Goal: Task Accomplishment & Management: Manage account settings

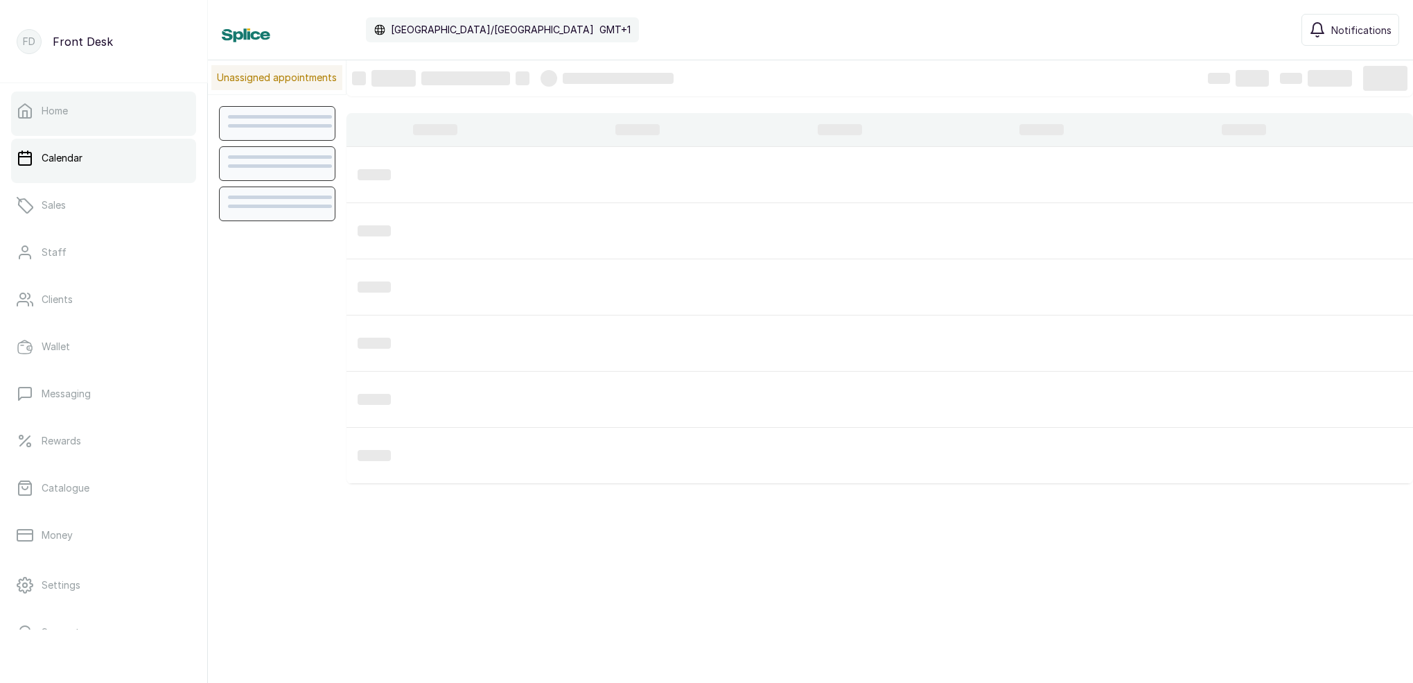
click at [33, 116] on link "Home" at bounding box center [103, 110] width 185 height 39
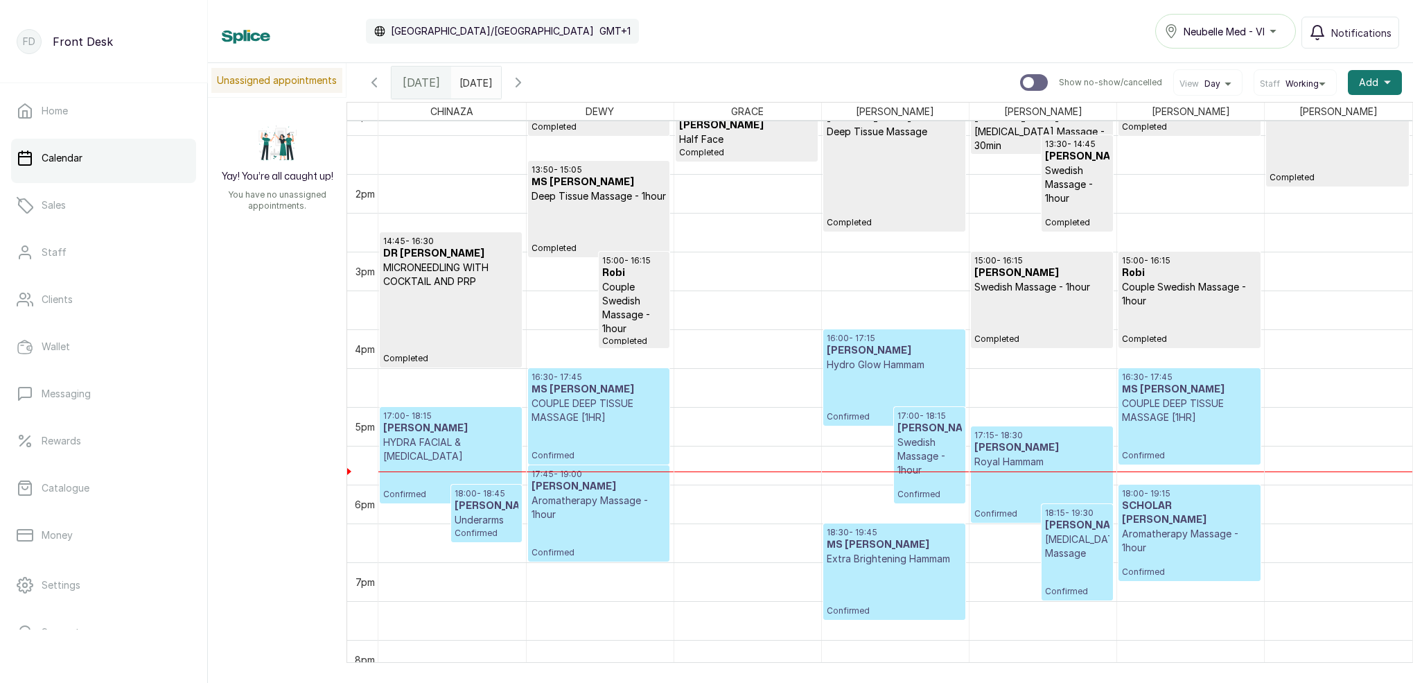
scroll to position [1035, 0]
click at [1191, 403] on p "COUPLE DEEP TISSUE MASSAGE [1HR]" at bounding box center [1189, 409] width 135 height 28
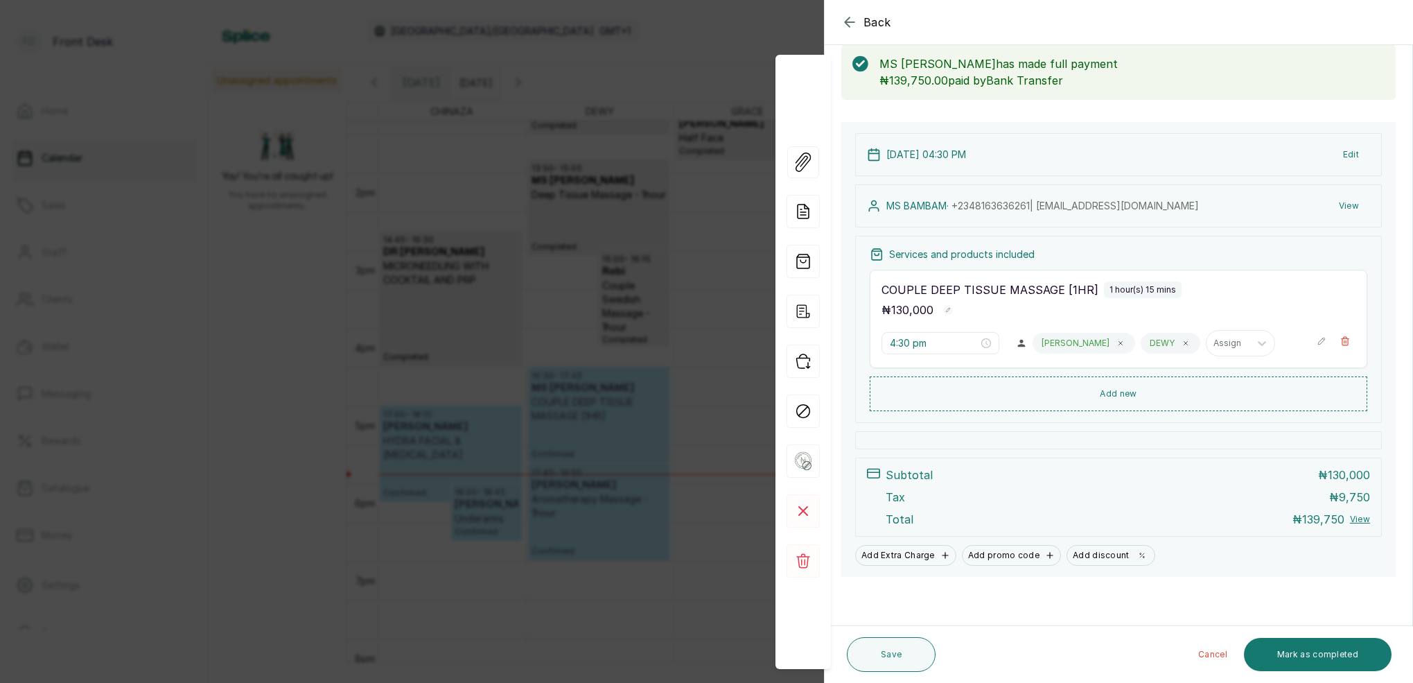
scroll to position [73, 0]
drag, startPoint x: 1279, startPoint y: 662, endPoint x: 1274, endPoint y: 626, distance: 36.5
click at [1279, 661] on button "Mark as completed" at bounding box center [1318, 653] width 148 height 33
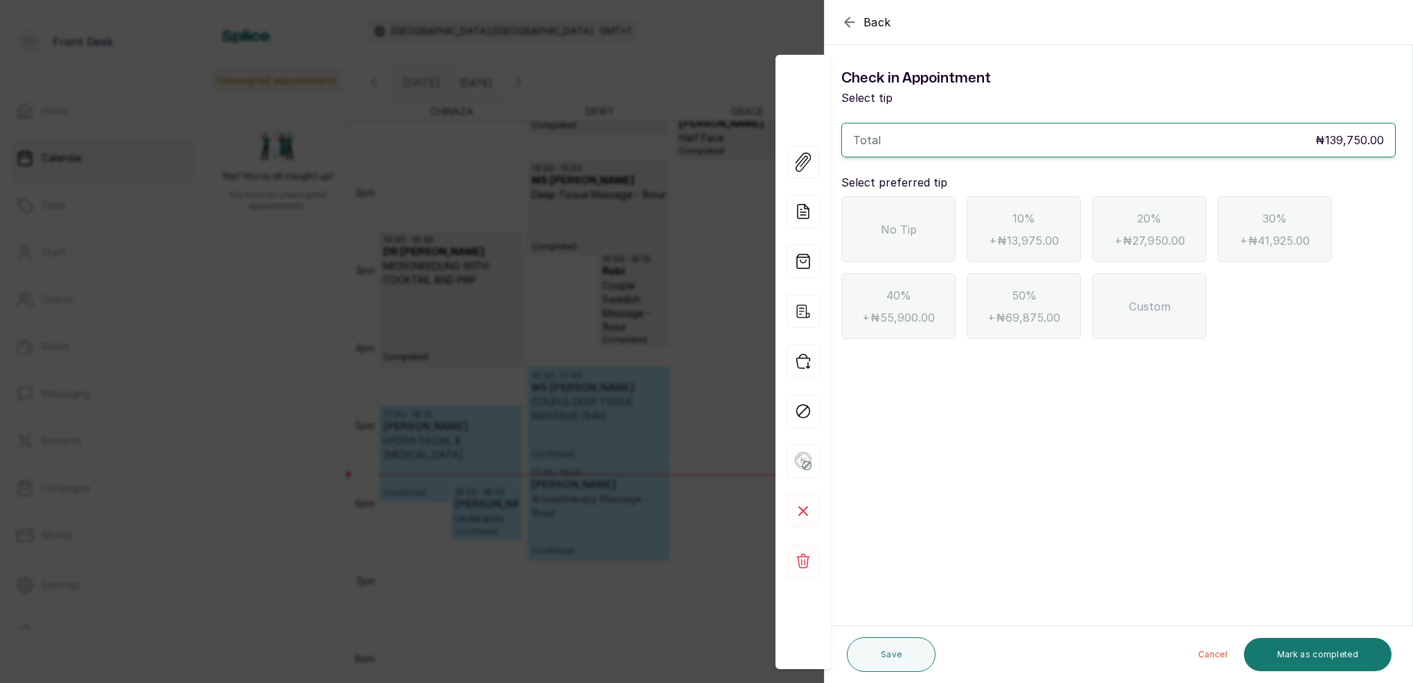
scroll to position [0, 0]
drag, startPoint x: 903, startPoint y: 225, endPoint x: 931, endPoint y: 241, distance: 32.0
click at [908, 227] on span "No Tip" at bounding box center [899, 229] width 36 height 17
click at [1299, 649] on button "Mark as completed" at bounding box center [1318, 653] width 148 height 33
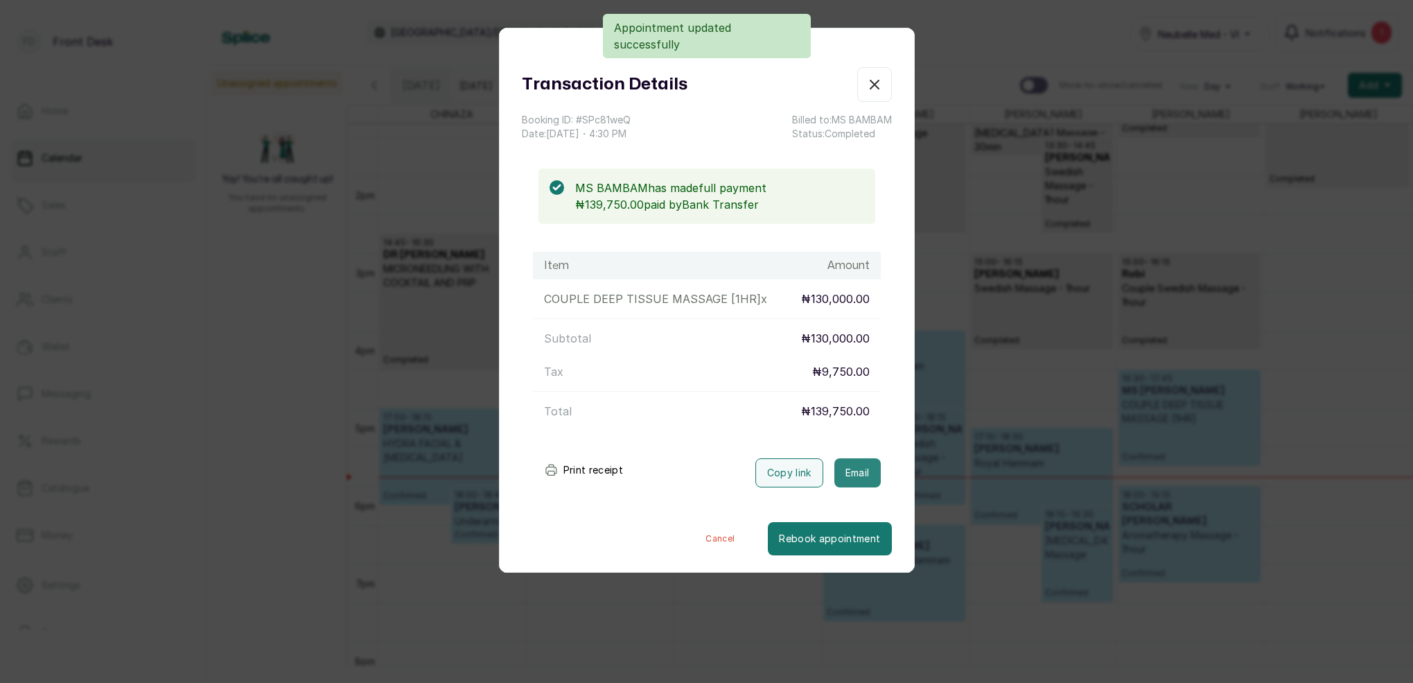
click at [867, 470] on button "Email" at bounding box center [857, 472] width 46 height 29
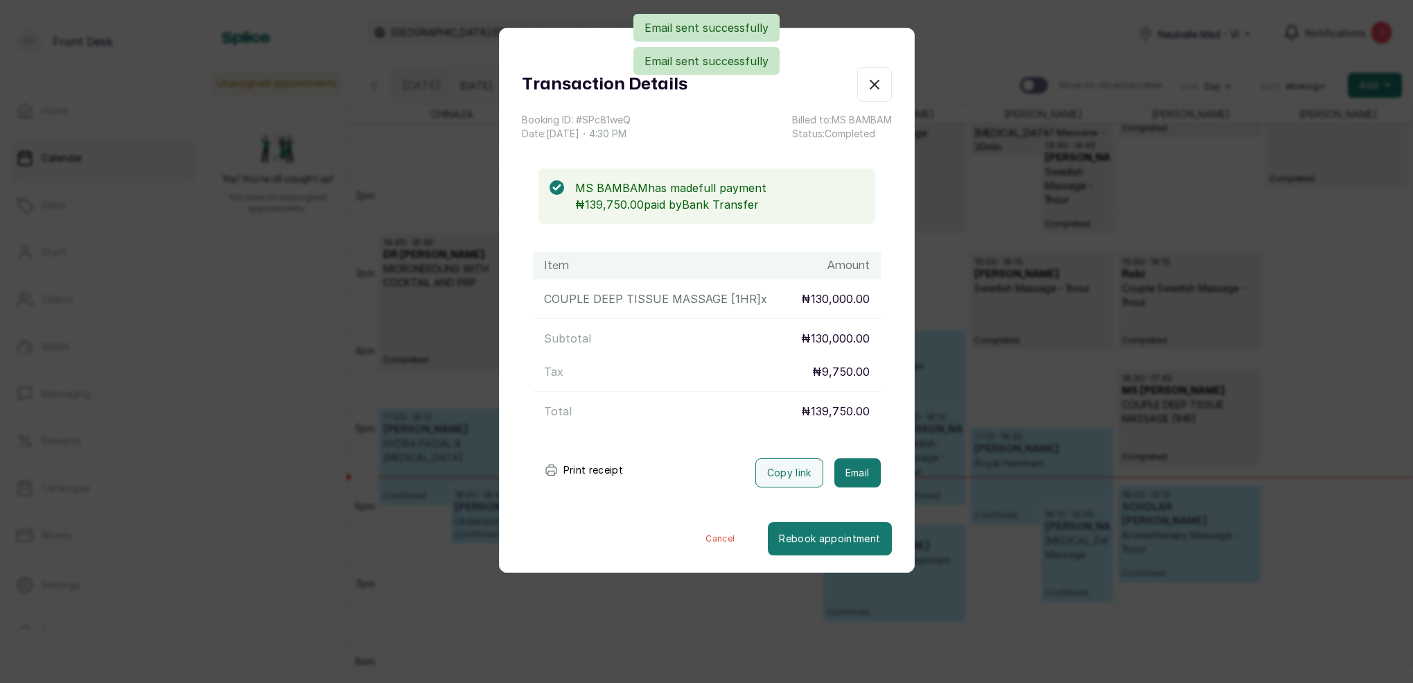
click at [876, 88] on icon "button" at bounding box center [874, 84] width 17 height 17
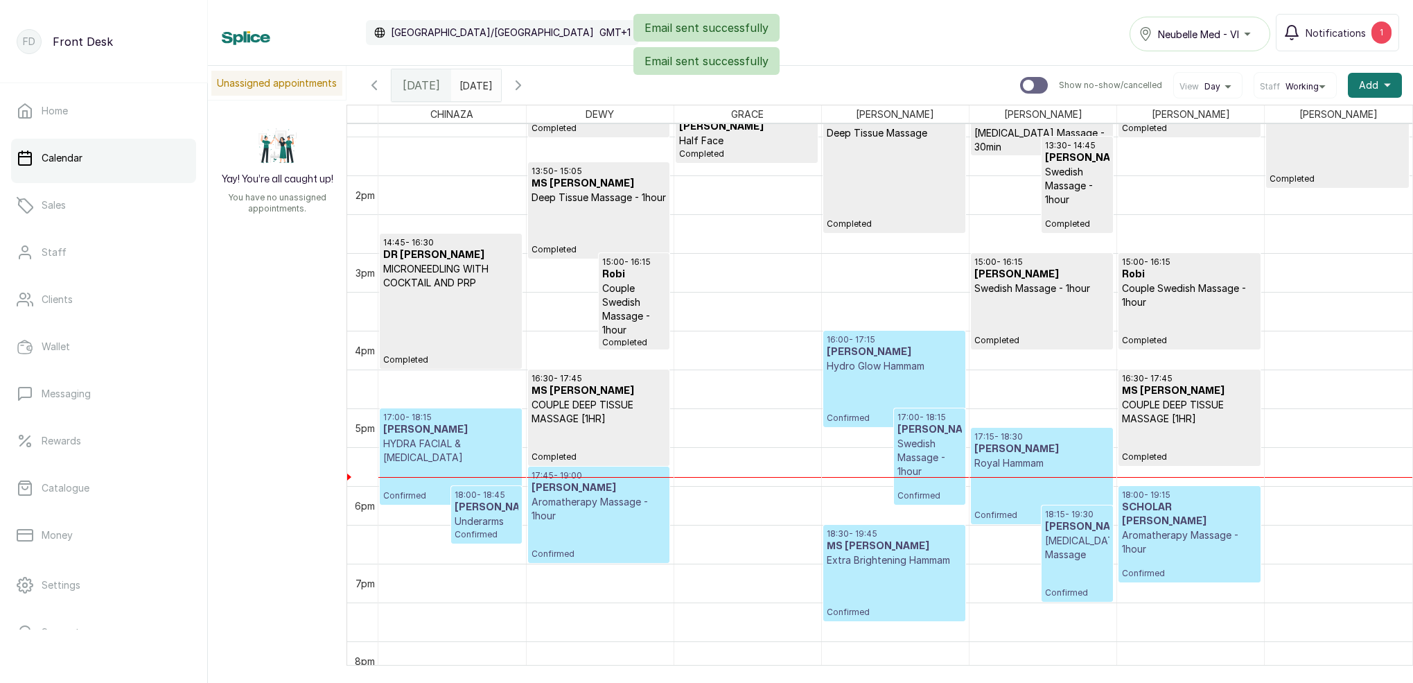
type input "dd/MM/yyyy"
click at [474, 91] on input "dd/MM/yyyy" at bounding box center [463, 82] width 22 height 24
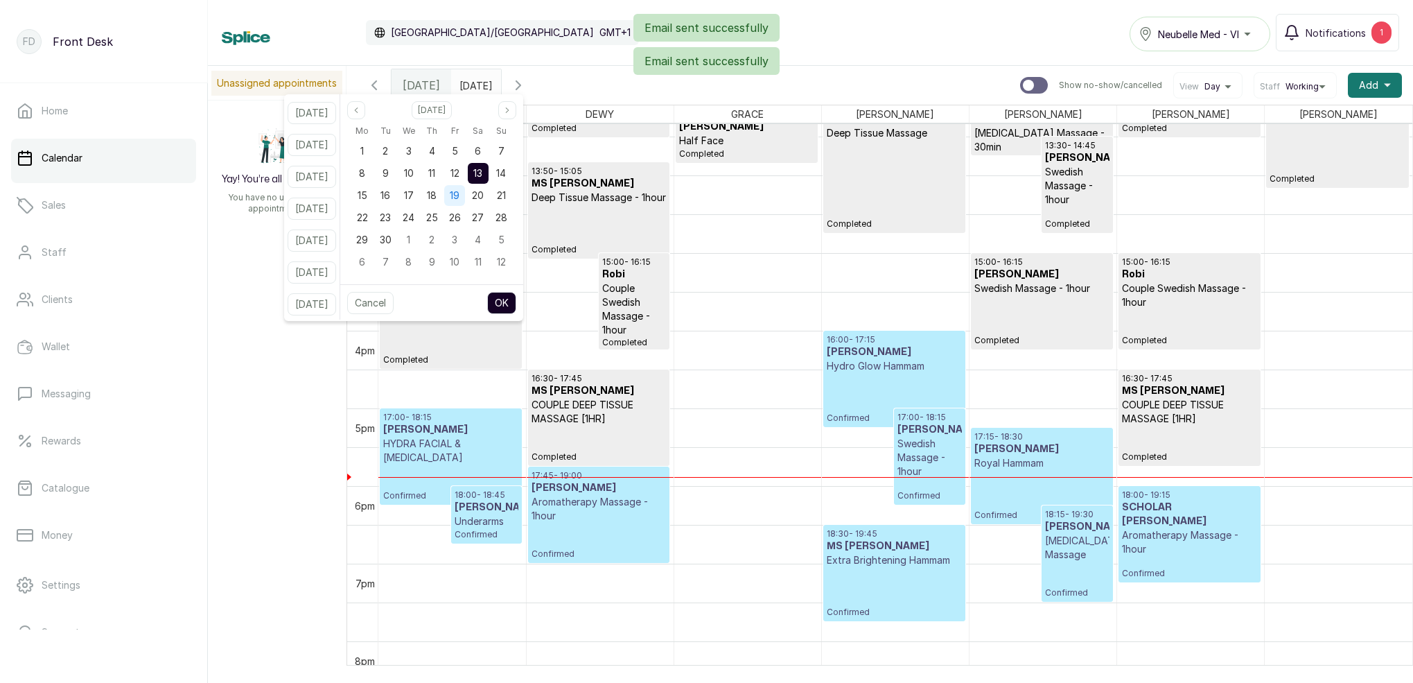
drag, startPoint x: 448, startPoint y: 177, endPoint x: 463, endPoint y: 205, distance: 31.9
click at [435, 177] on span "11" at bounding box center [431, 173] width 7 height 12
click at [516, 300] on button "OK" at bounding box center [501, 303] width 29 height 22
type input "11/09/2025"
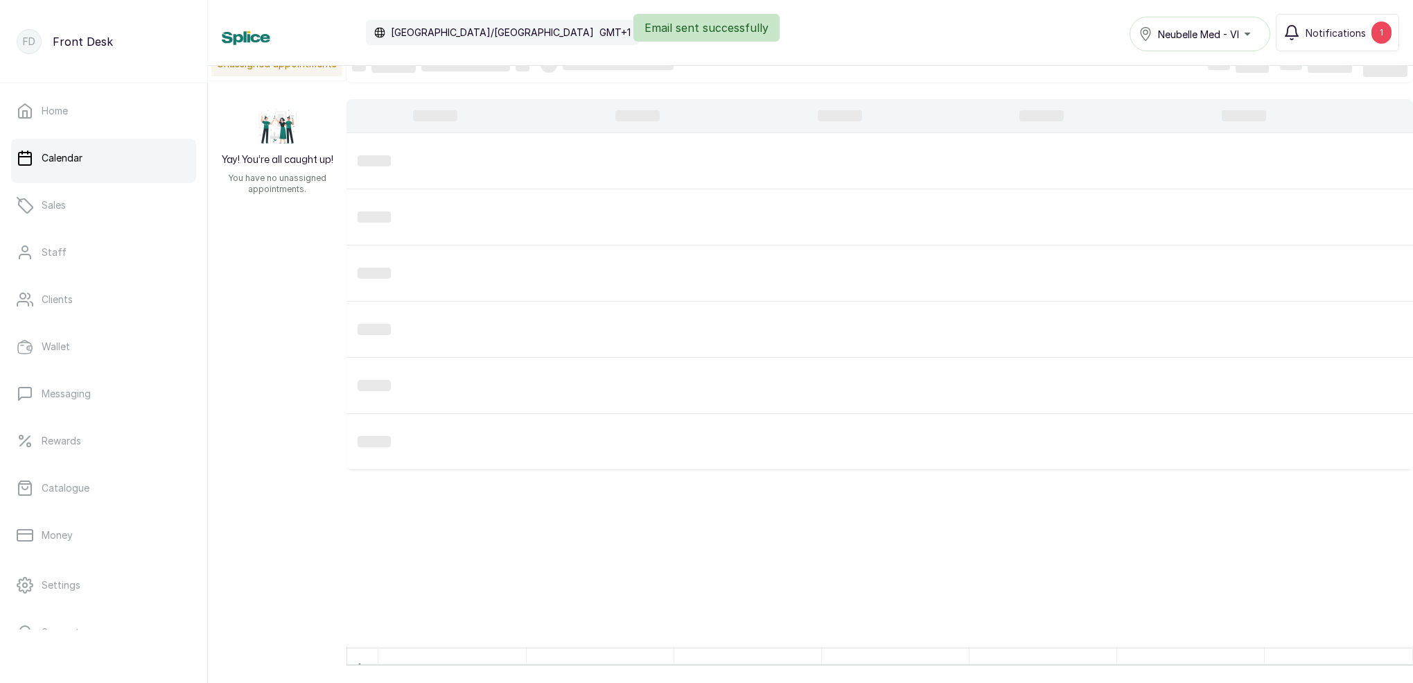
scroll to position [19, 0]
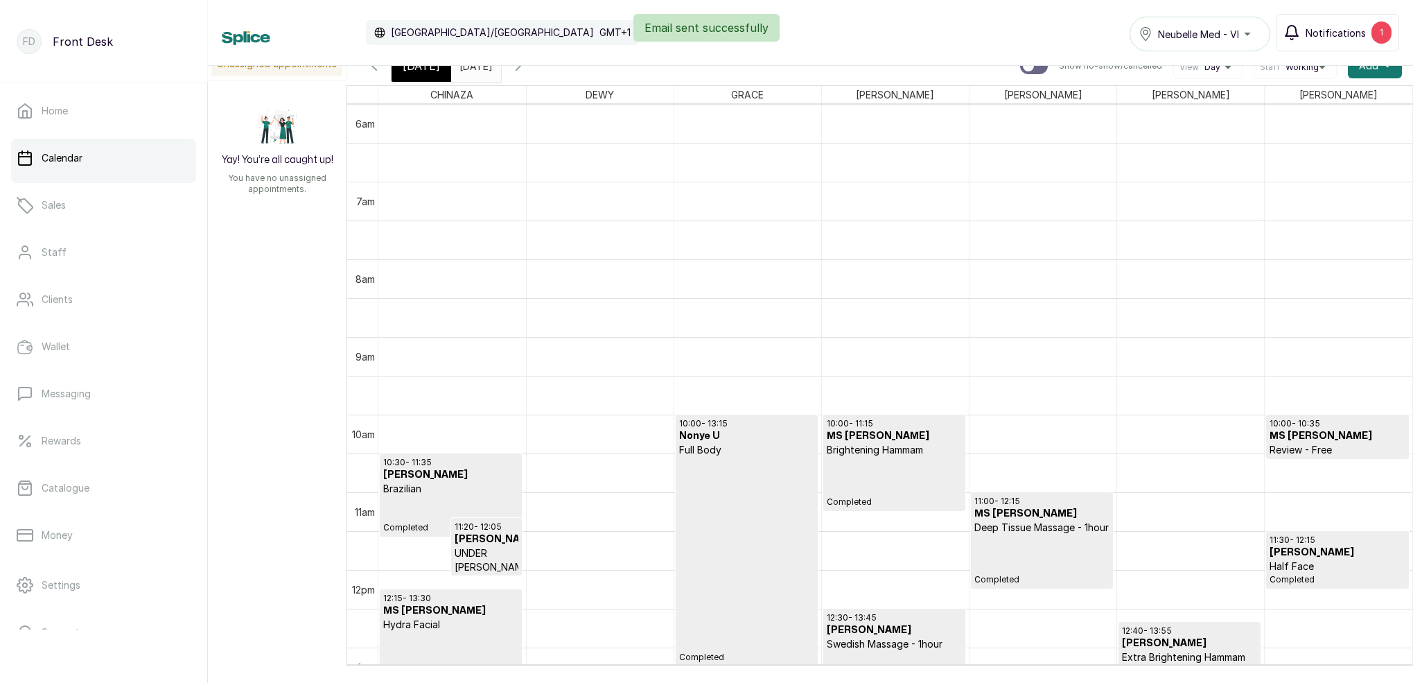
drag, startPoint x: 1338, startPoint y: 38, endPoint x: 1328, endPoint y: 49, distance: 15.2
click at [1337, 38] on div "Email sent successfully" at bounding box center [706, 28] width 1413 height 28
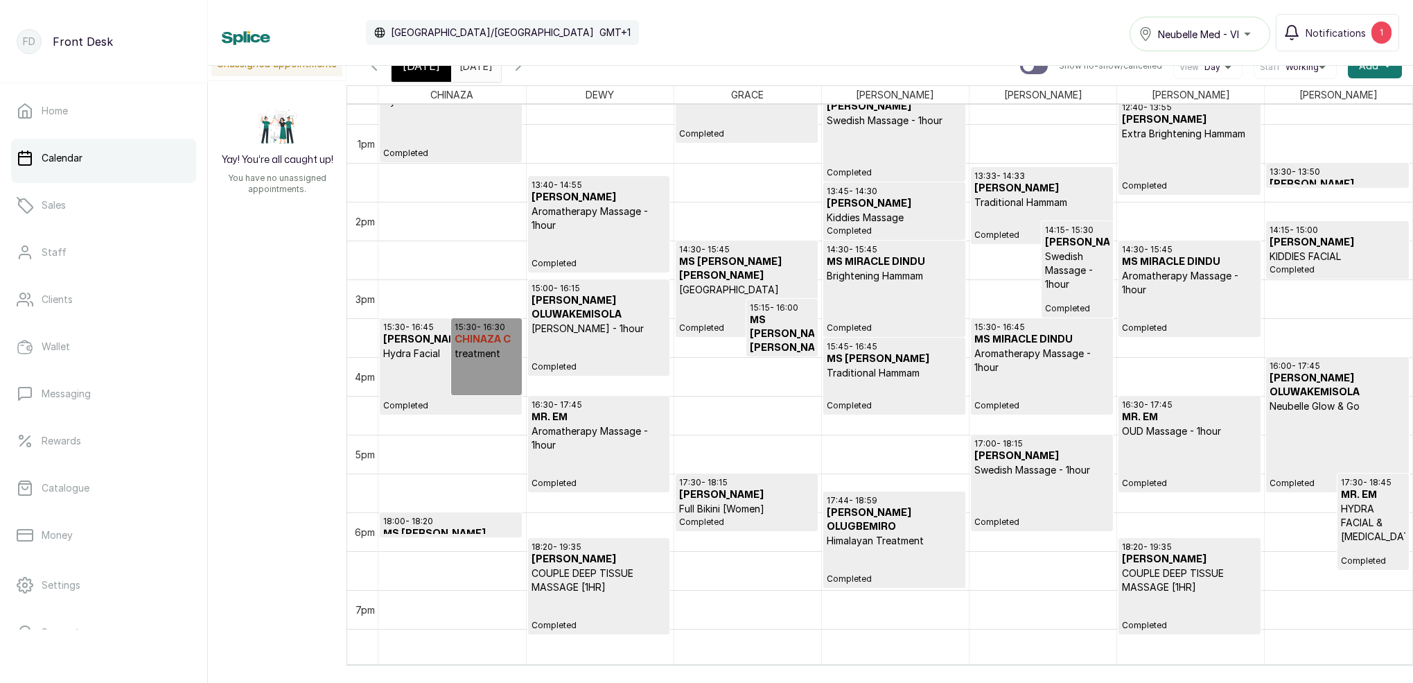
scroll to position [0, 0]
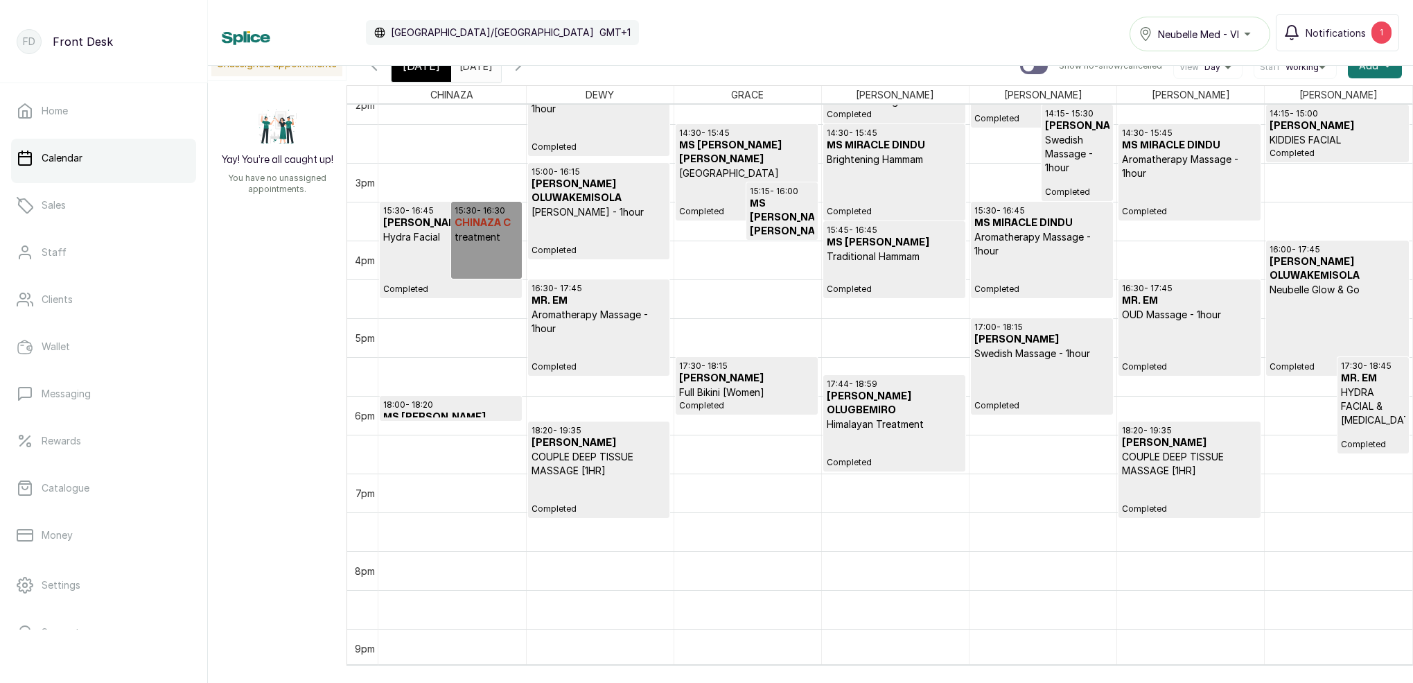
click at [434, 78] on div "[DATE]" at bounding box center [421, 66] width 60 height 32
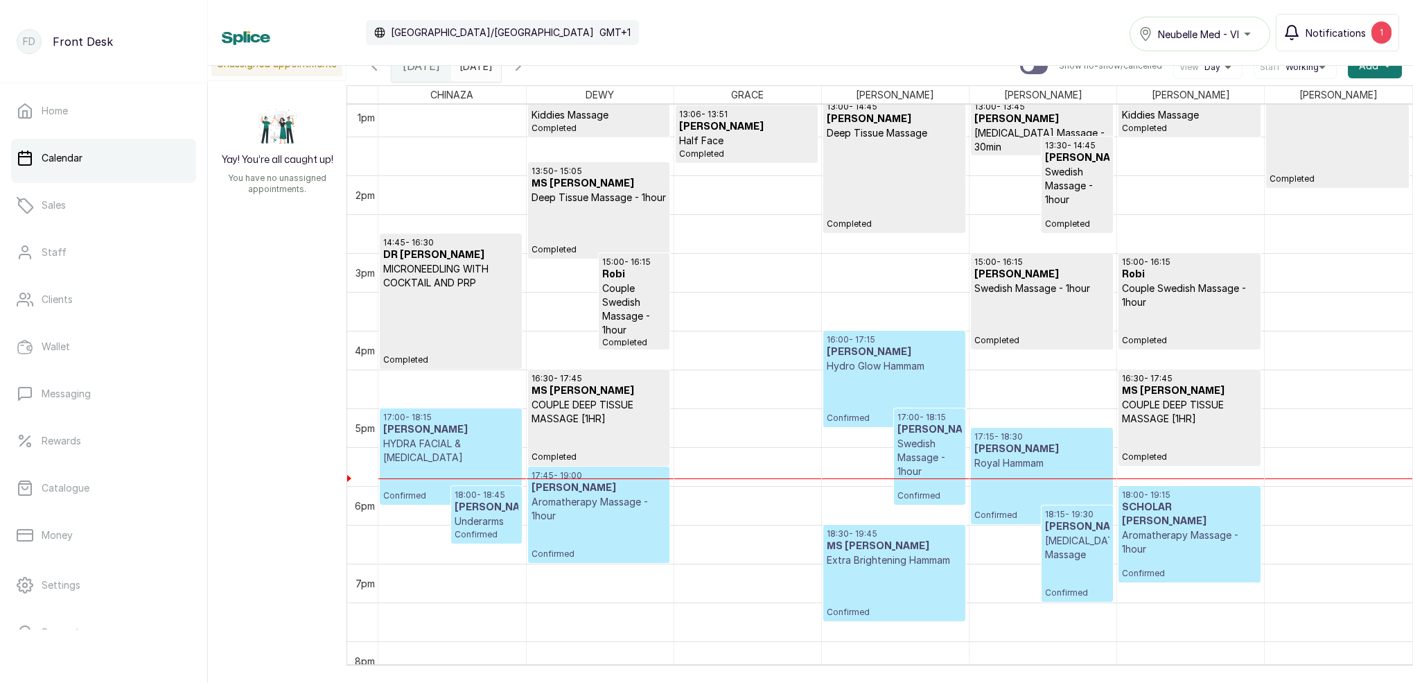
click at [1349, 28] on span "Notifications" at bounding box center [1335, 33] width 60 height 15
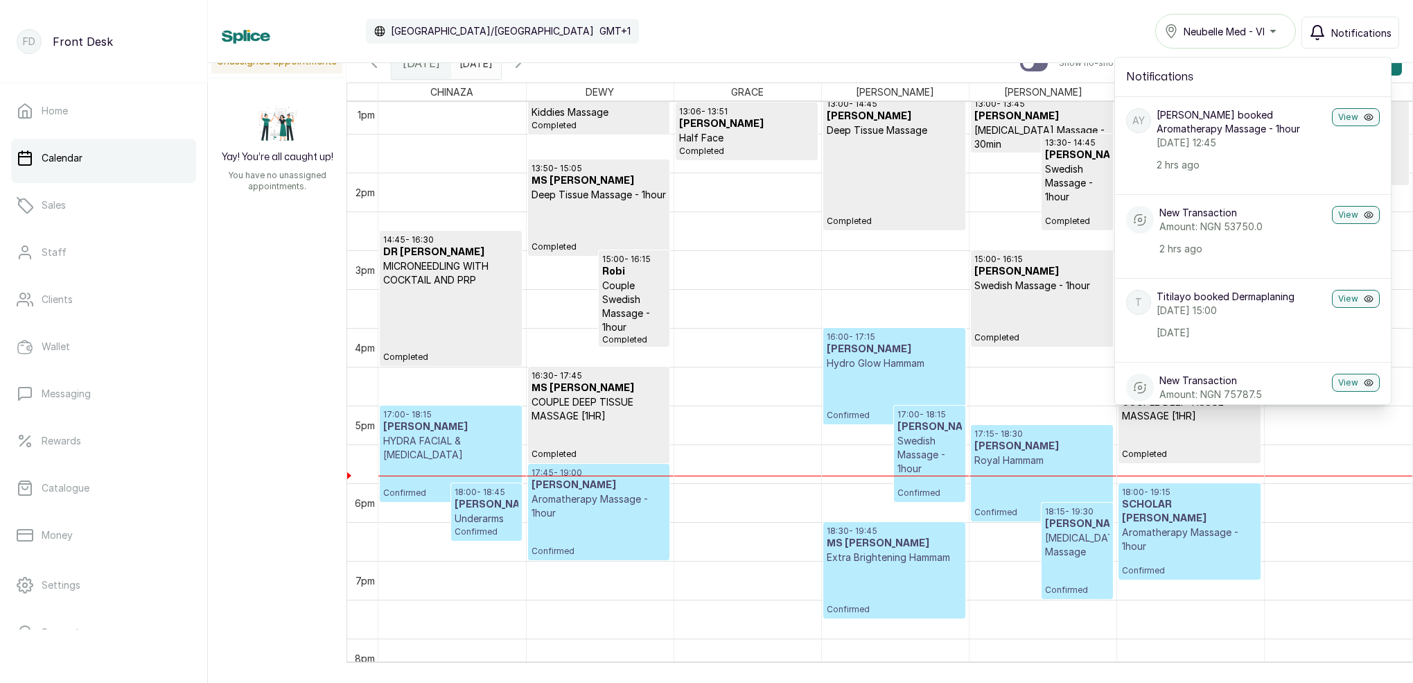
click at [1342, 35] on span "Notifications" at bounding box center [1361, 33] width 60 height 15
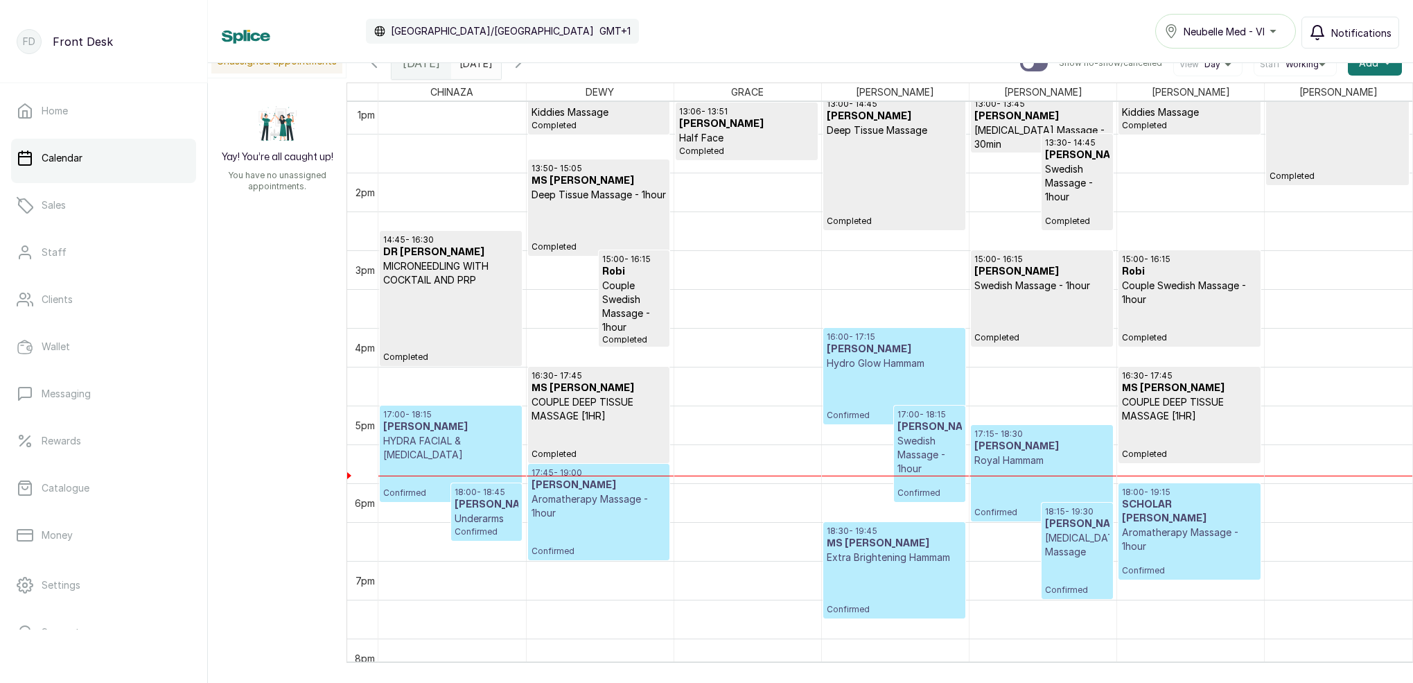
click at [1339, 28] on span "Notifications" at bounding box center [1361, 33] width 60 height 15
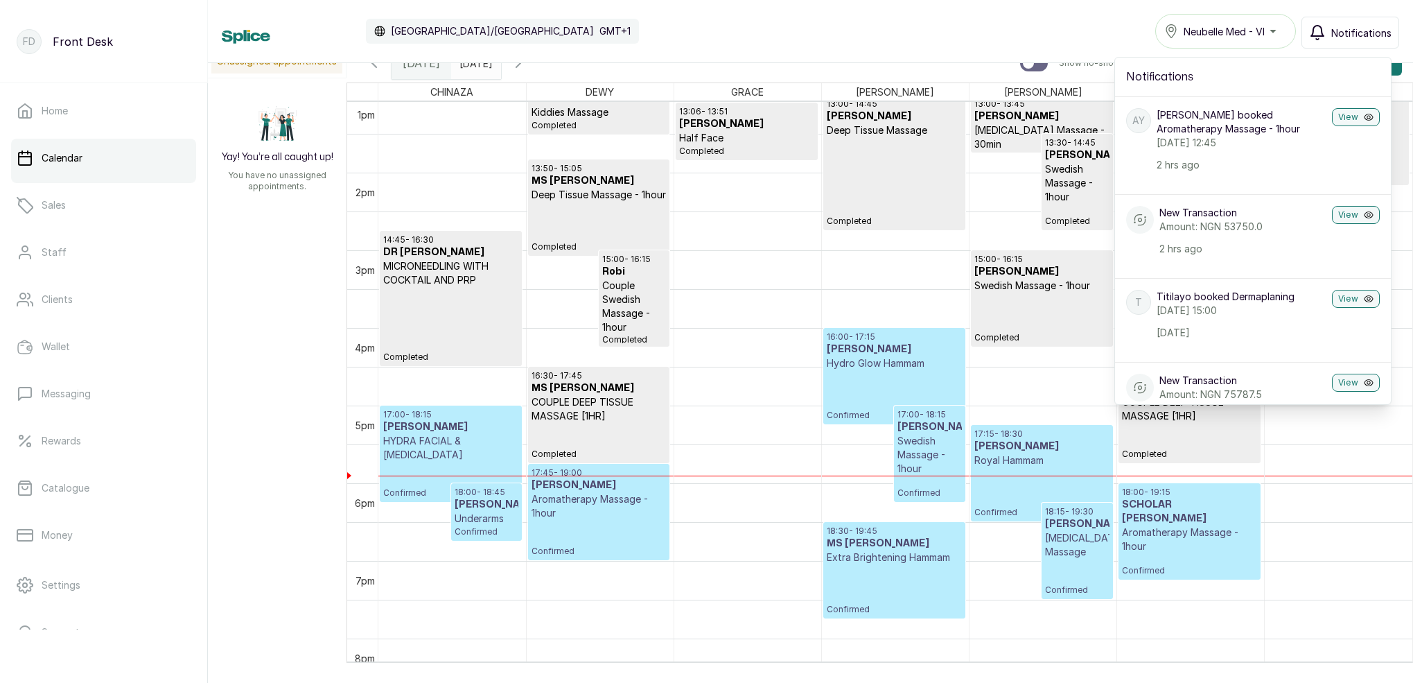
click at [1335, 33] on span "Notifications" at bounding box center [1361, 33] width 60 height 15
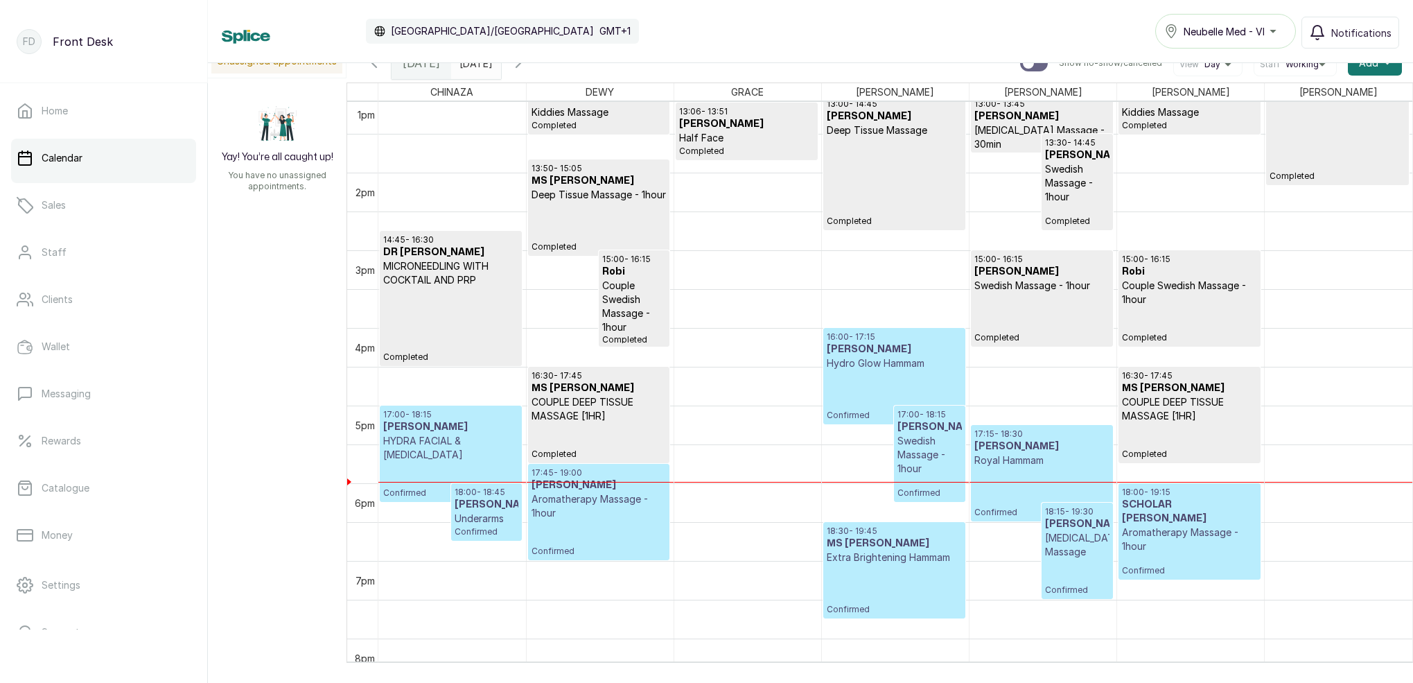
scroll to position [1037, 0]
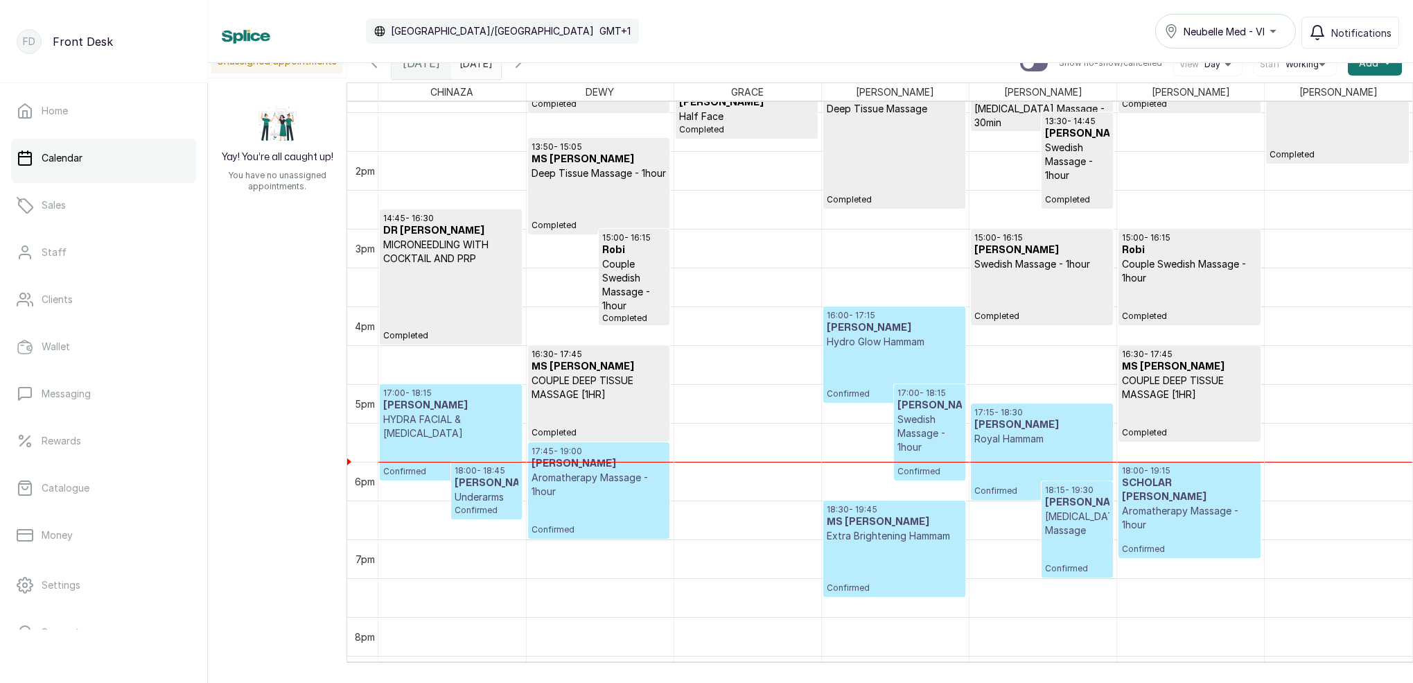
click at [474, 66] on input "11/09/2025" at bounding box center [463, 60] width 22 height 24
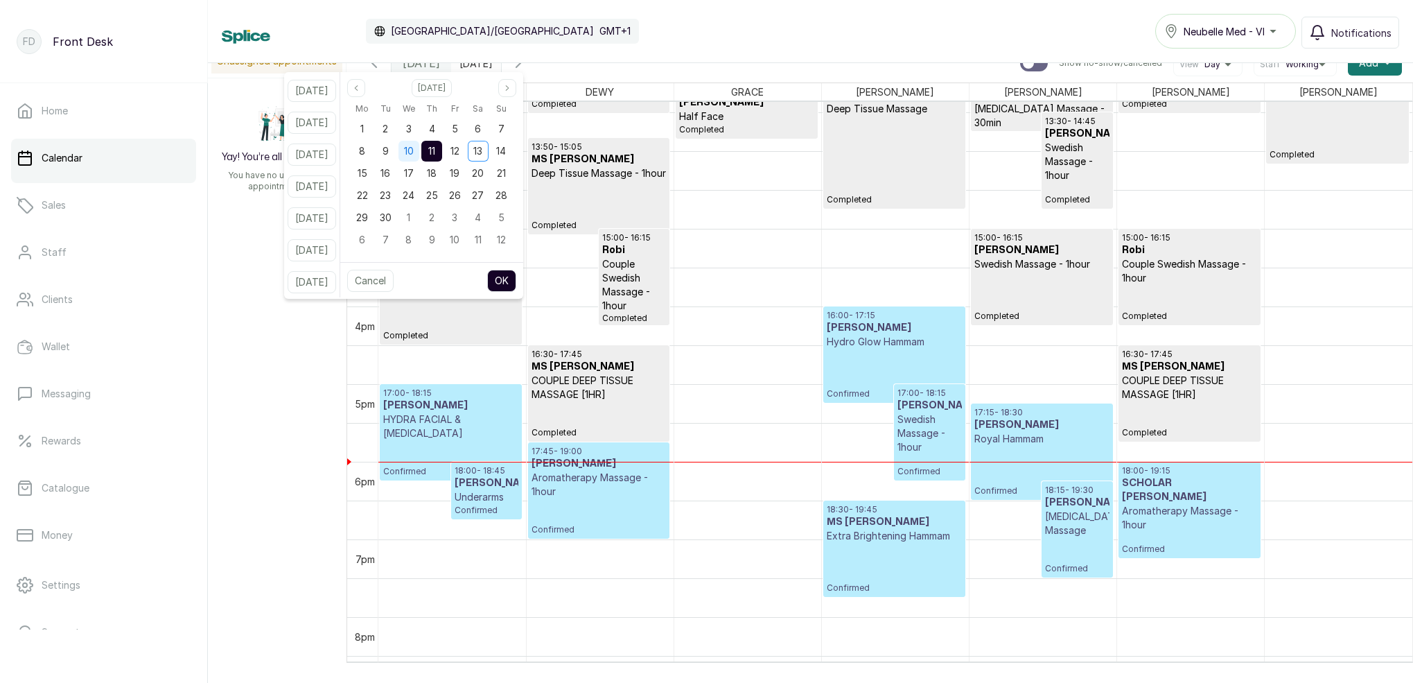
click at [414, 151] on span "10" at bounding box center [409, 151] width 10 height 12
click at [414, 150] on span "10" at bounding box center [409, 151] width 10 height 12
drag, startPoint x: 451, startPoint y: 154, endPoint x: 459, endPoint y: 179, distance: 26.1
click at [435, 154] on span "11" at bounding box center [431, 151] width 7 height 12
click at [516, 282] on button "OK" at bounding box center [501, 281] width 29 height 22
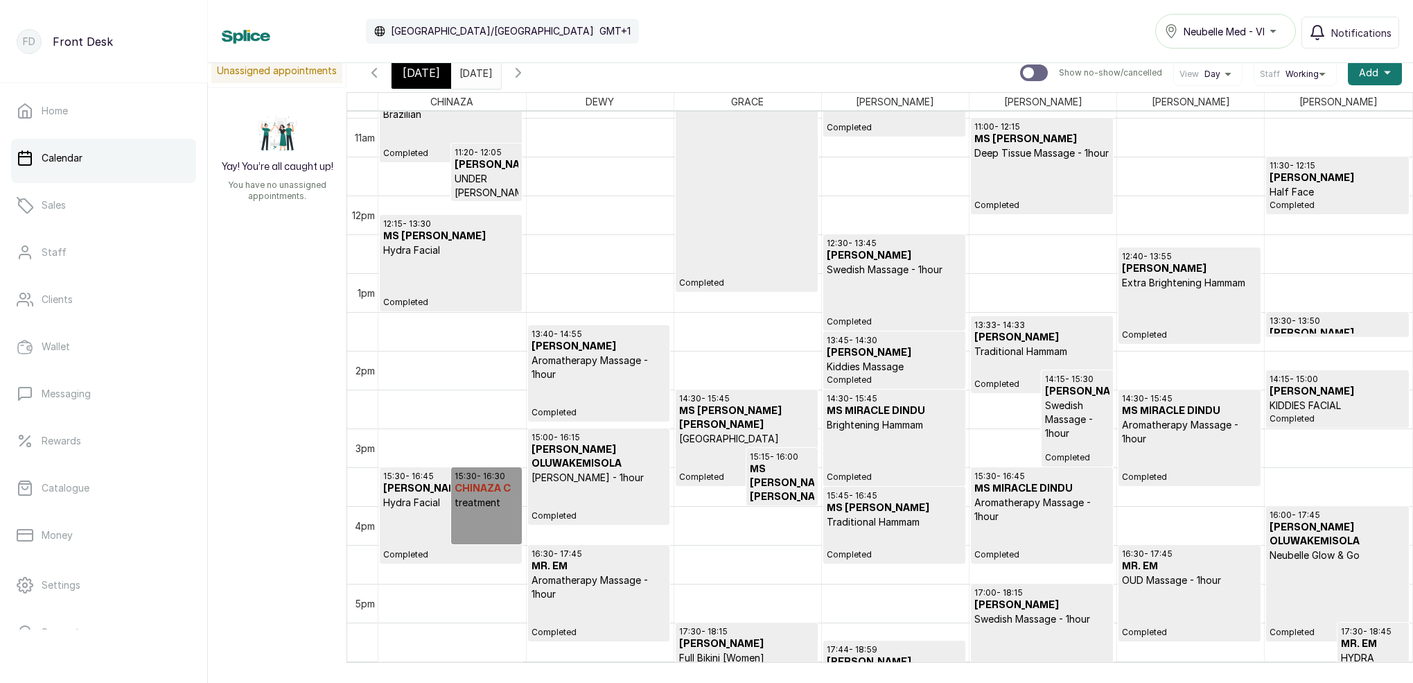
scroll to position [829, 0]
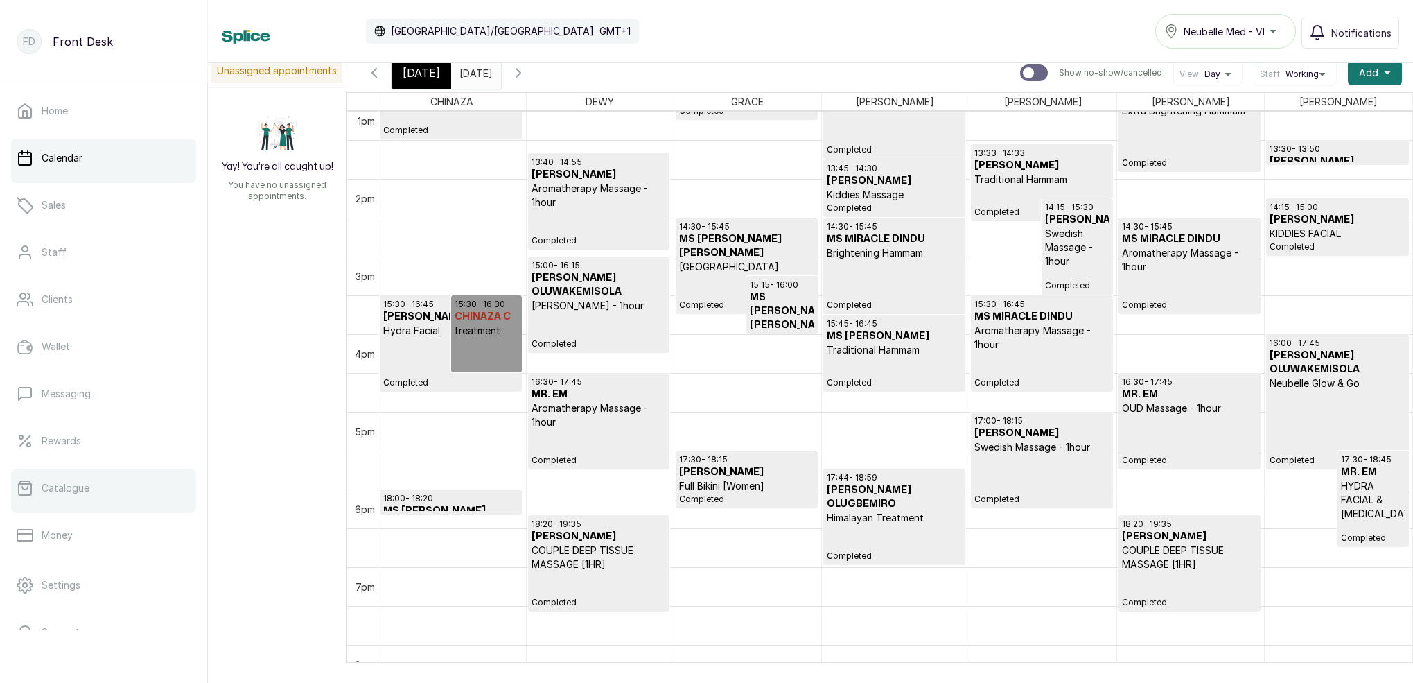
click at [114, 479] on link "Catalogue" at bounding box center [103, 487] width 185 height 39
